Goal: Information Seeking & Learning: Learn about a topic

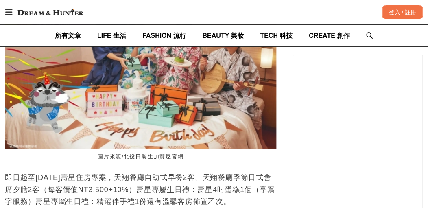
scroll to position [0, 80]
drag, startPoint x: 126, startPoint y: 160, endPoint x: 169, endPoint y: 162, distance: 42.7
click at [169, 162] on figcaption "圖片來源/北投日勝生加賀屋官網" at bounding box center [141, 157] width 272 height 16
copy figcaption "北投日勝生加賀屋"
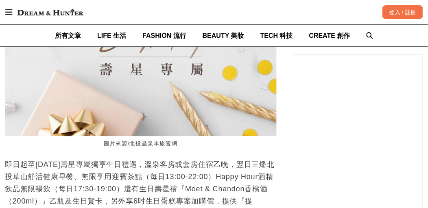
scroll to position [0, 272]
drag, startPoint x: 182, startPoint y: 150, endPoint x: 132, endPoint y: 150, distance: 50.0
click at [132, 150] on figcaption "圖片來源/北投晶泉丰旅官網" at bounding box center [141, 144] width 272 height 16
copy figcaption "北投晶泉丰旅官網"
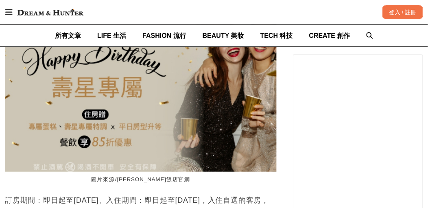
scroll to position [2114, 0]
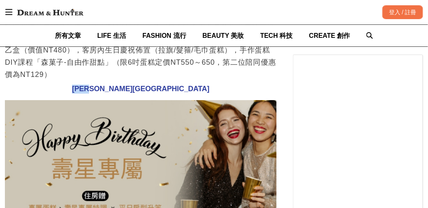
drag, startPoint x: 157, startPoint y: 78, endPoint x: 125, endPoint y: 81, distance: 31.4
click at [125, 85] on h3 "[PERSON_NAME][GEOGRAPHIC_DATA]" at bounding box center [141, 89] width 272 height 9
copy span "[PERSON_NAME][GEOGRAPHIC_DATA]"
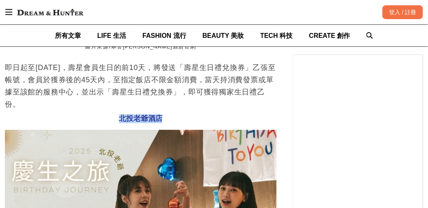
scroll to position [0, 1087]
drag, startPoint x: 169, startPoint y: 111, endPoint x: 121, endPoint y: 113, distance: 47.6
click at [121, 114] on h3 "北投老爺酒店" at bounding box center [141, 118] width 272 height 9
copy span "北投老爺酒店"
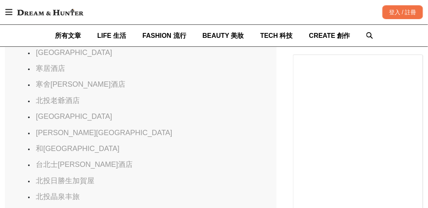
scroll to position [529, 0]
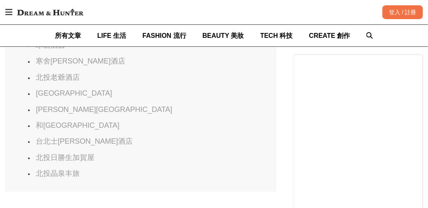
click at [82, 137] on link "台北士[PERSON_NAME]酒店" at bounding box center [84, 141] width 97 height 8
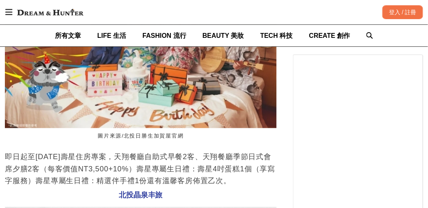
scroll to position [3117, 0]
